Goal: Find specific page/section: Find specific page/section

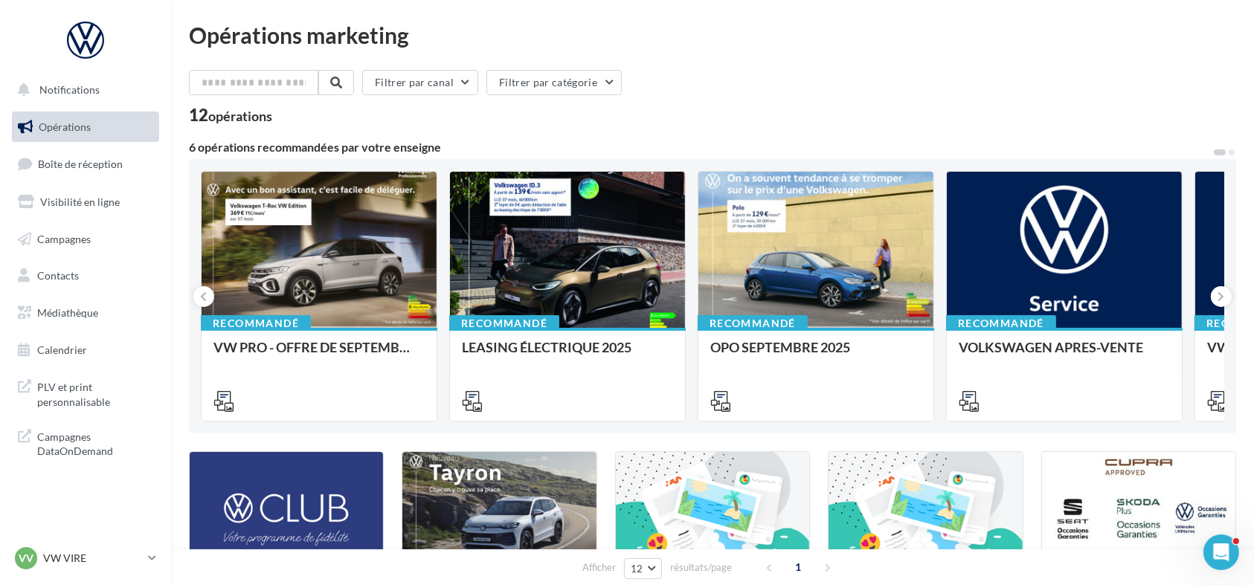
click at [95, 147] on ul "Opérations Boîte de réception Visibilité en ligne Campagnes Contacts Médiathèqu…" at bounding box center [85, 239] width 159 height 266
click at [94, 161] on span "Boîte de réception" at bounding box center [80, 164] width 85 height 13
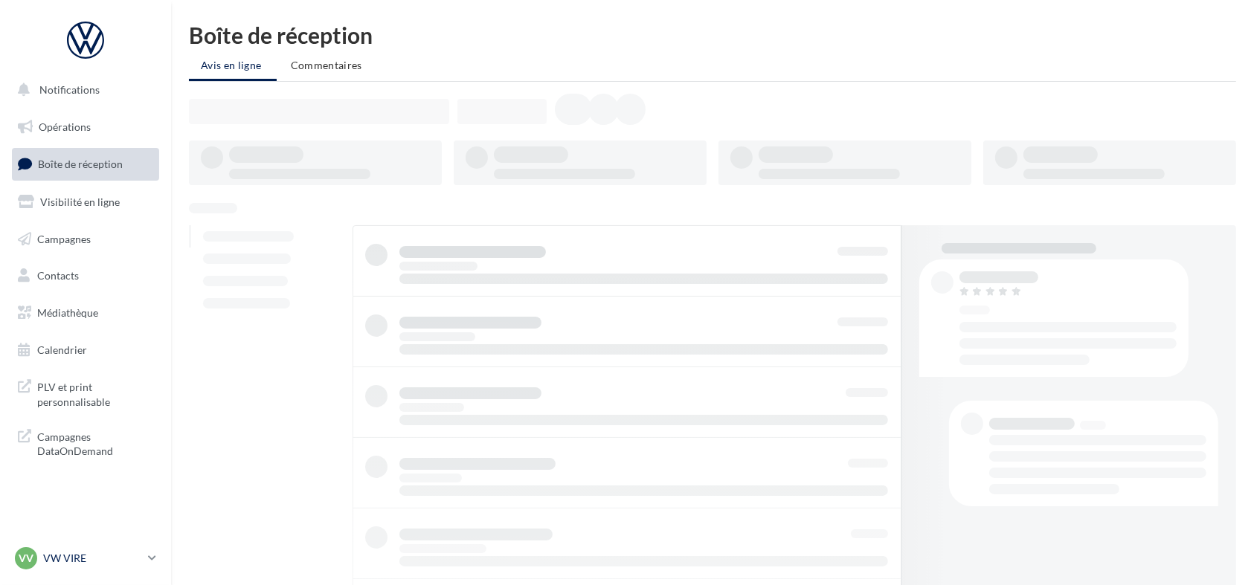
click at [137, 560] on p "VW VIRE" at bounding box center [92, 558] width 99 height 15
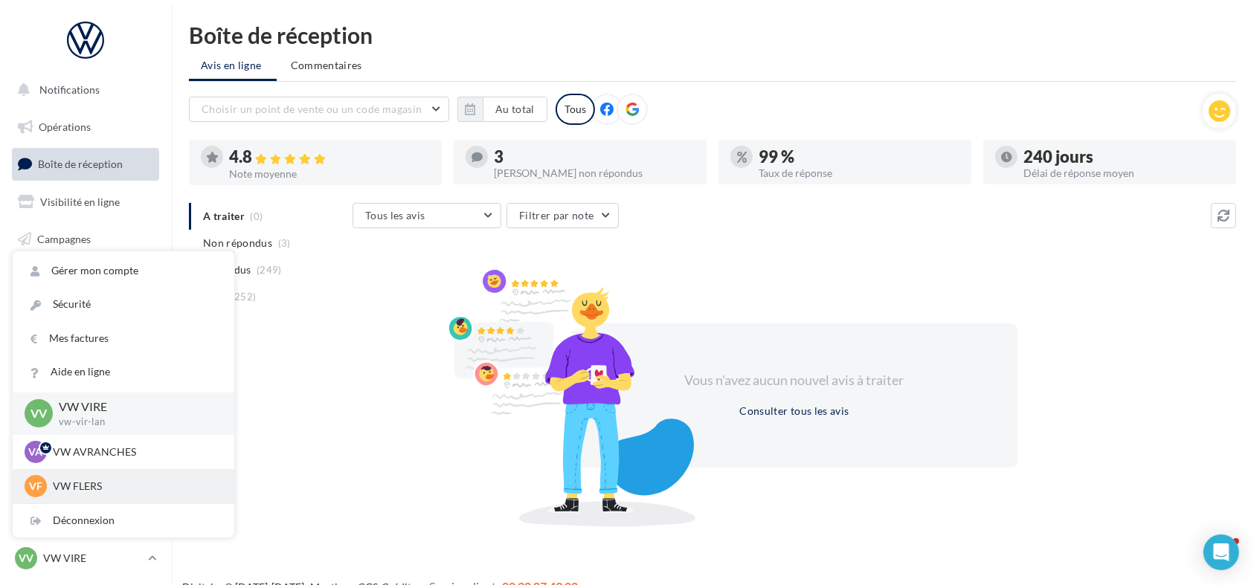
click at [121, 483] on p "VW FLERS" at bounding box center [135, 486] width 164 height 15
